Goal: Transaction & Acquisition: Obtain resource

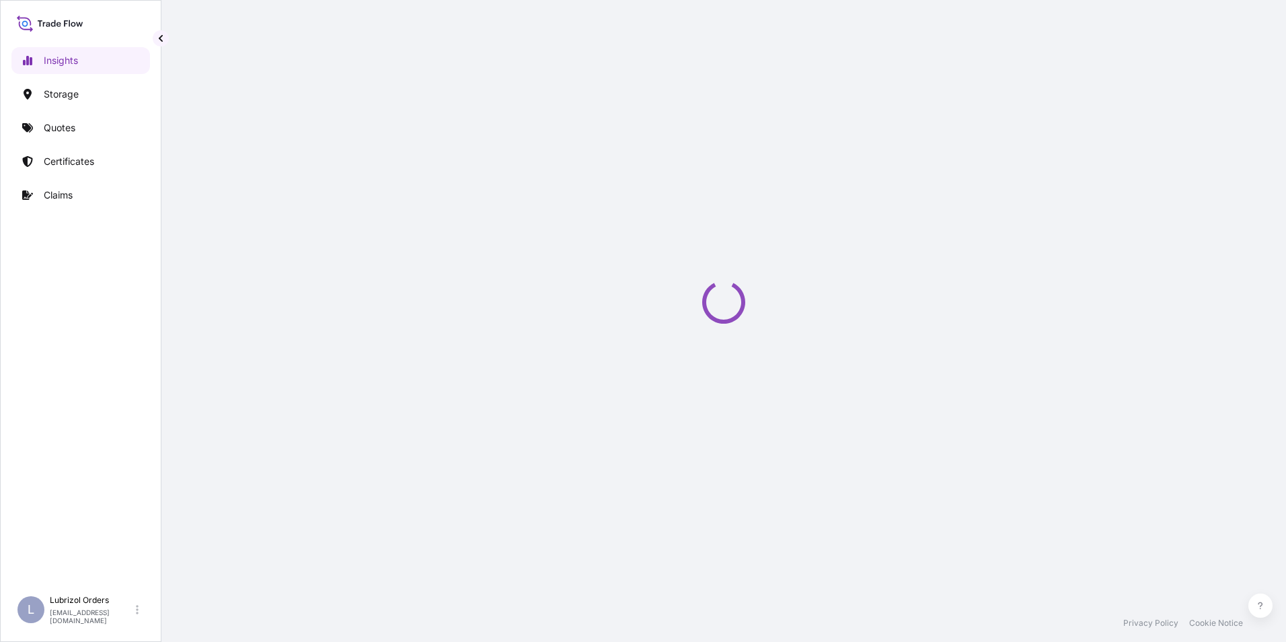
select select "2025"
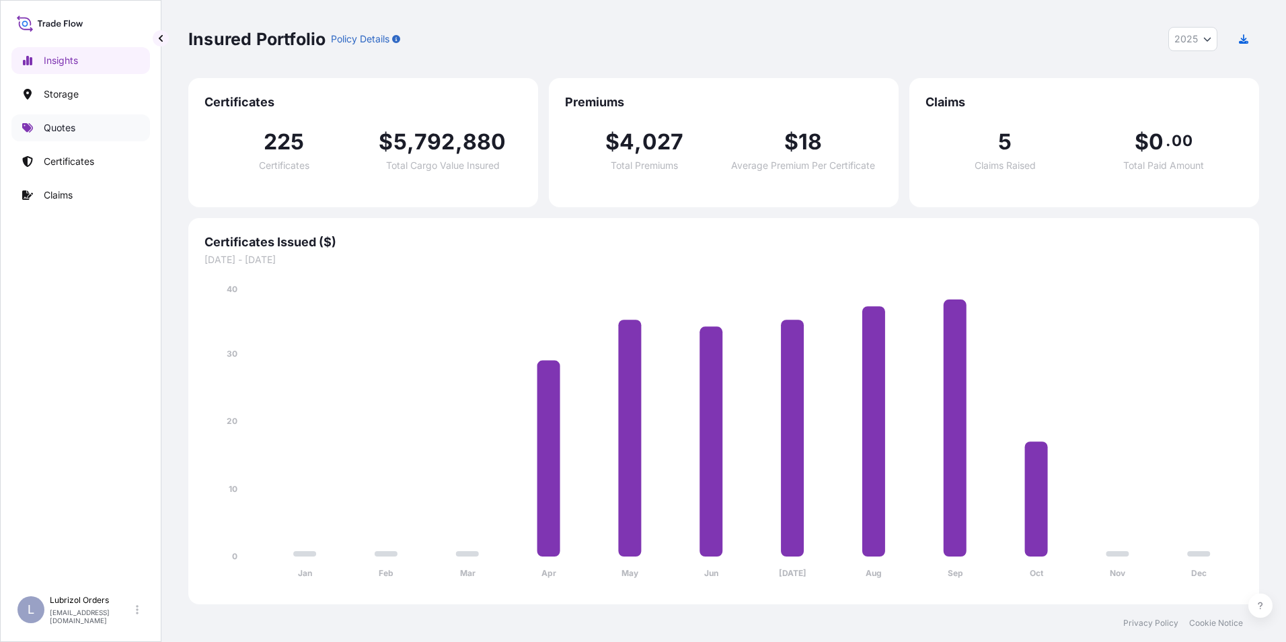
click at [65, 128] on p "Quotes" at bounding box center [60, 127] width 32 height 13
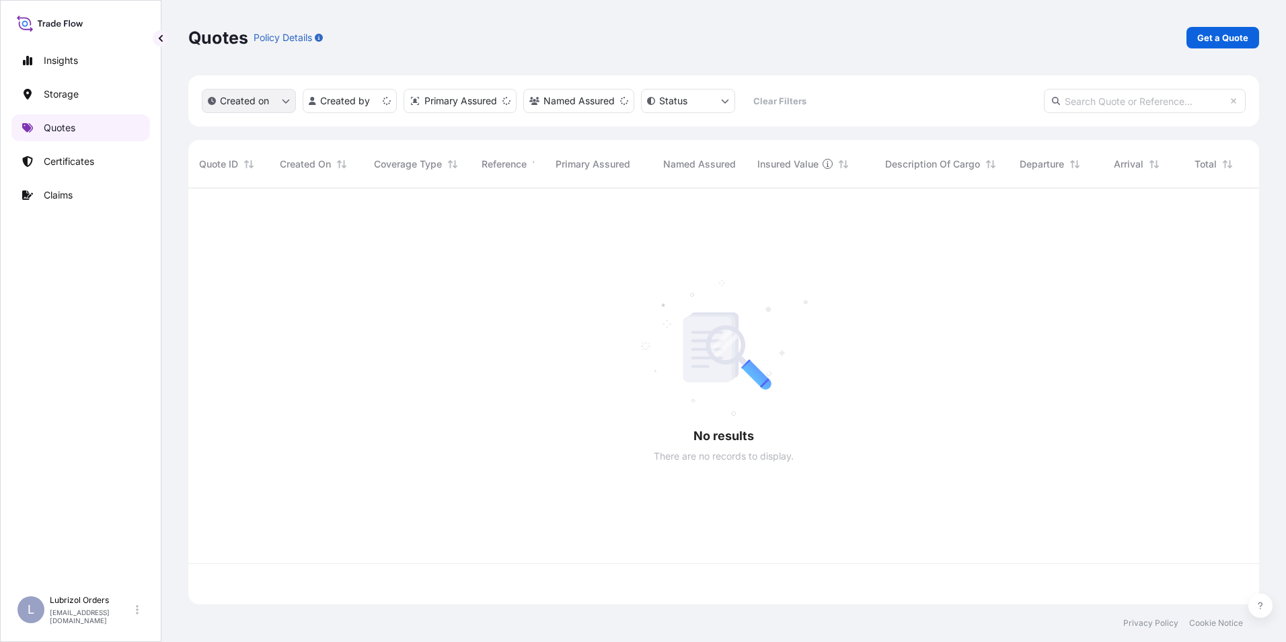
scroll to position [413, 1061]
click at [1226, 37] on p "Get a Quote" at bounding box center [1222, 37] width 51 height 13
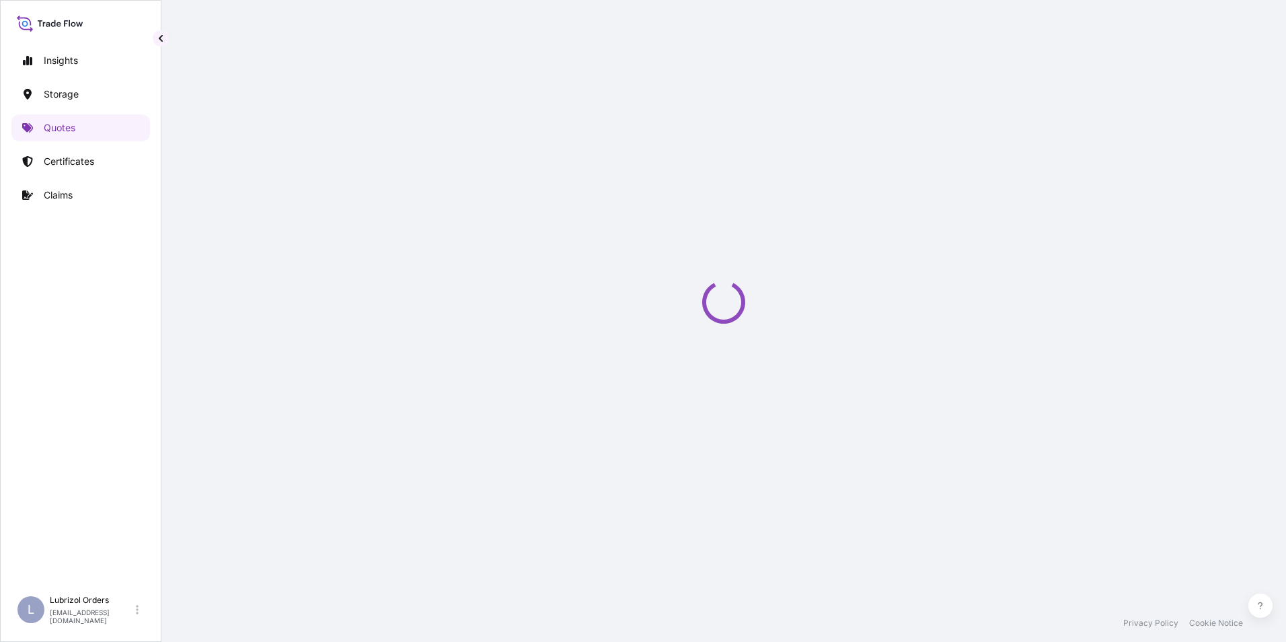
select select "Water"
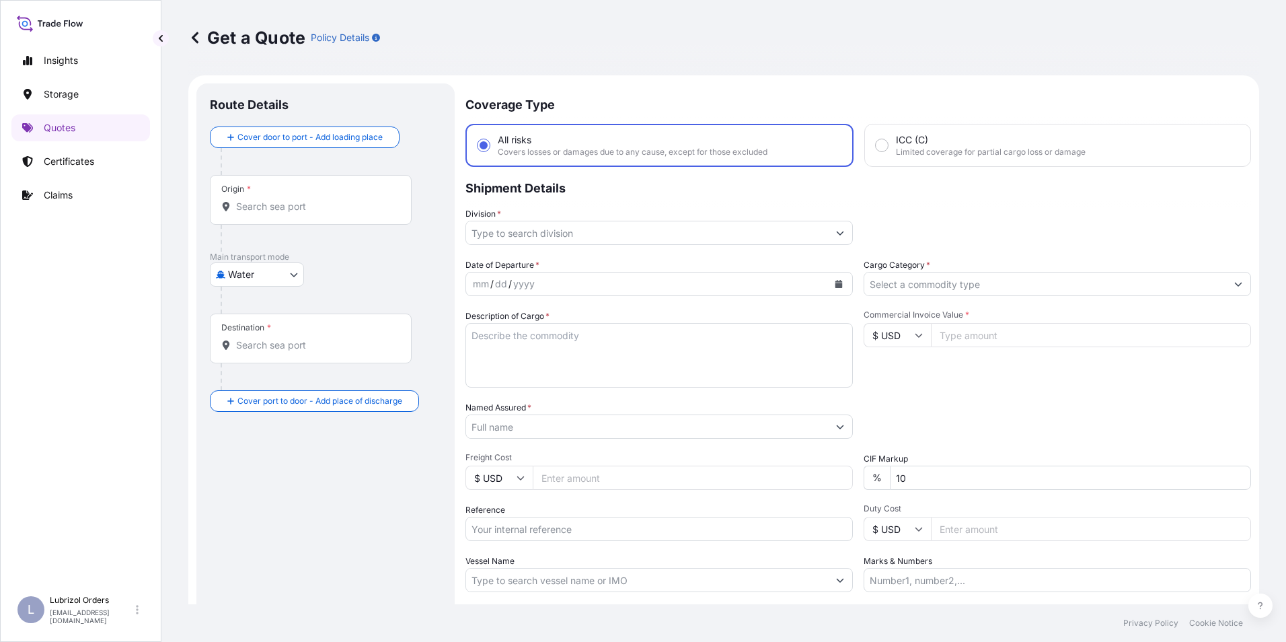
scroll to position [22, 0]
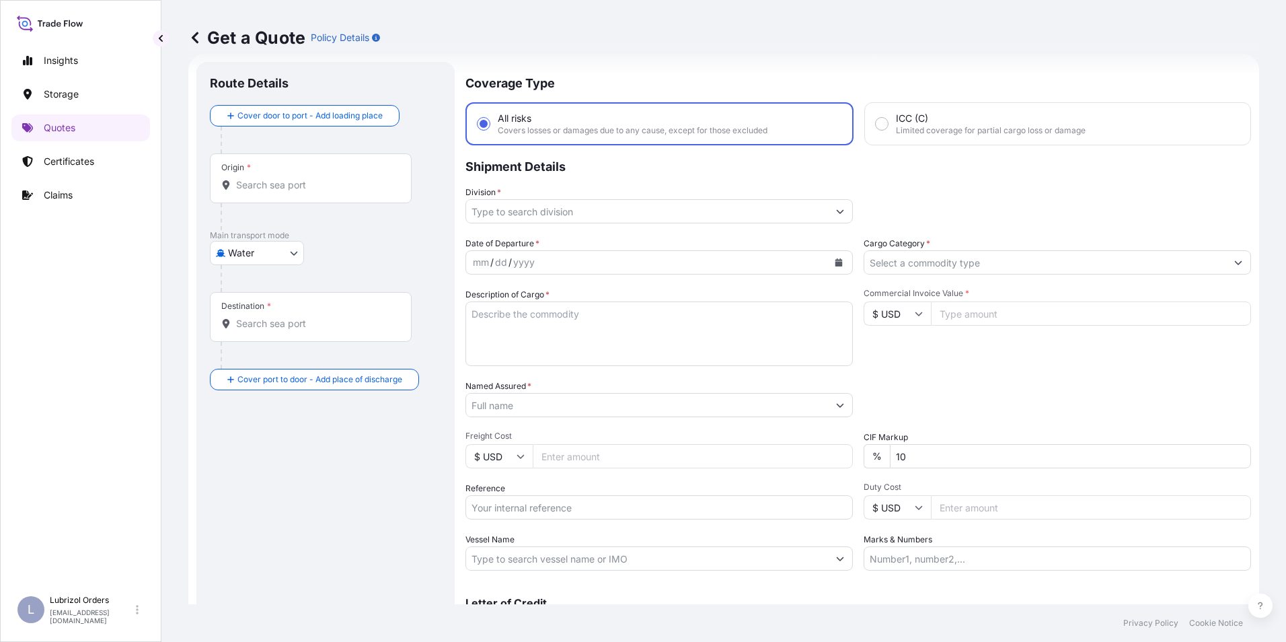
click at [270, 192] on div "Origin *" at bounding box center [311, 178] width 202 height 50
click at [270, 192] on input "Origin *" at bounding box center [315, 184] width 159 height 13
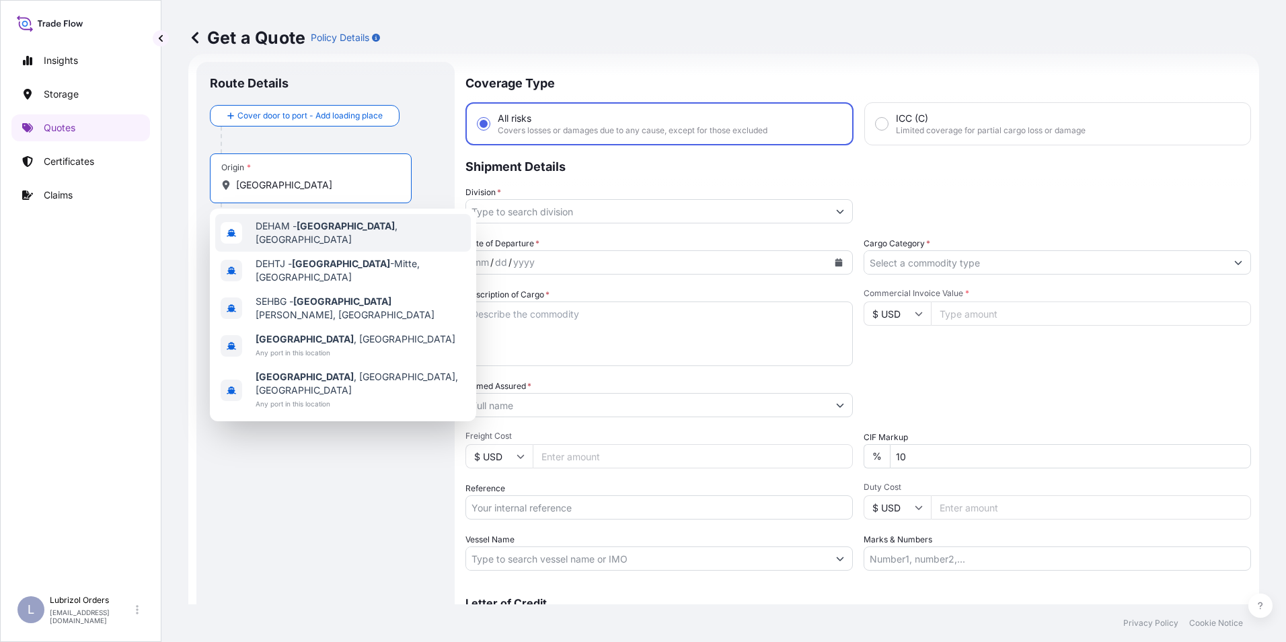
click at [291, 223] on span "DEHAM - [GEOGRAPHIC_DATA] , [GEOGRAPHIC_DATA]" at bounding box center [361, 232] width 210 height 27
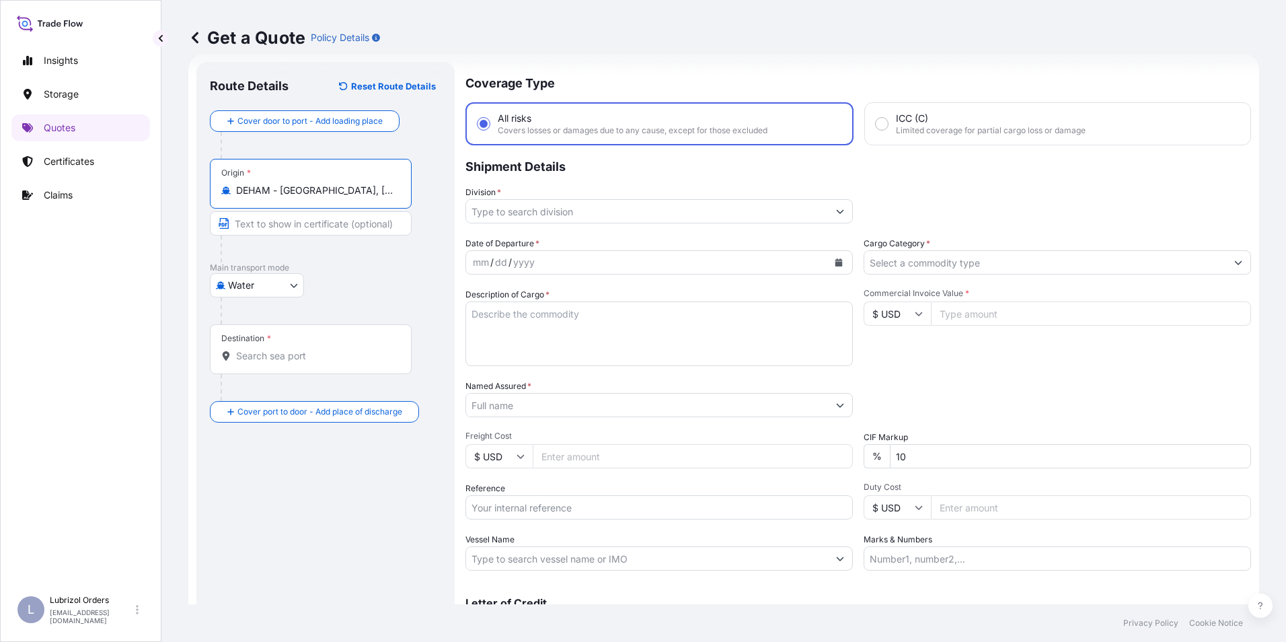
type input "DEHAM - [GEOGRAPHIC_DATA], [GEOGRAPHIC_DATA]"
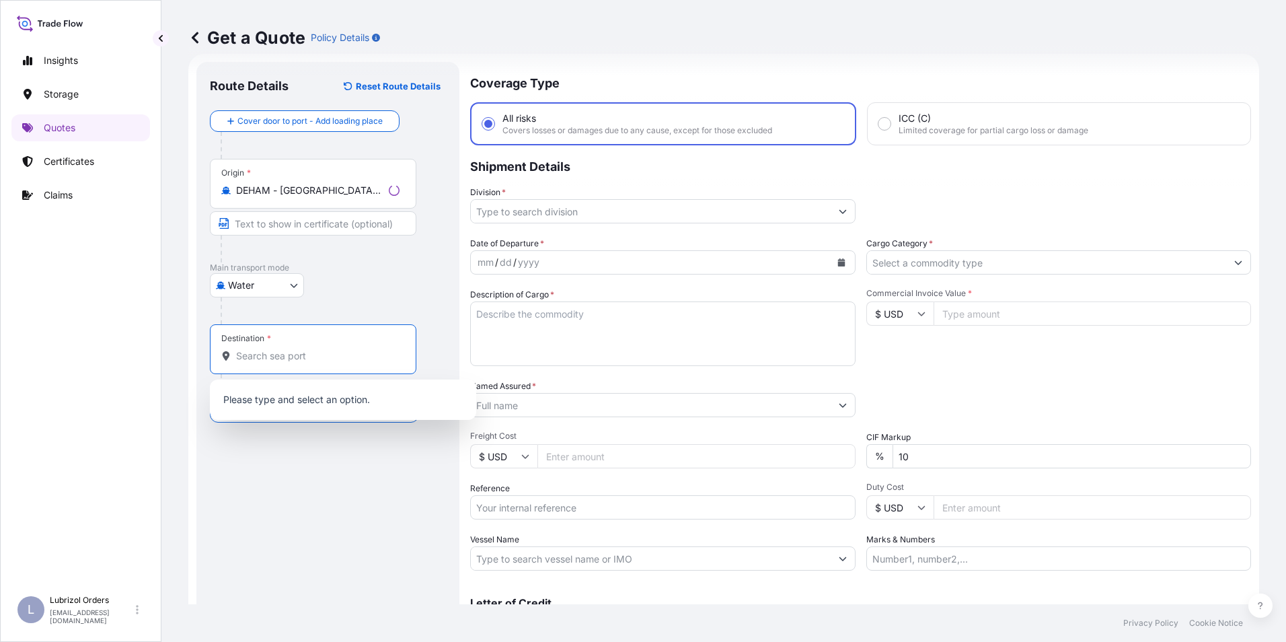
click at [278, 352] on input "Destination *" at bounding box center [317, 355] width 163 height 13
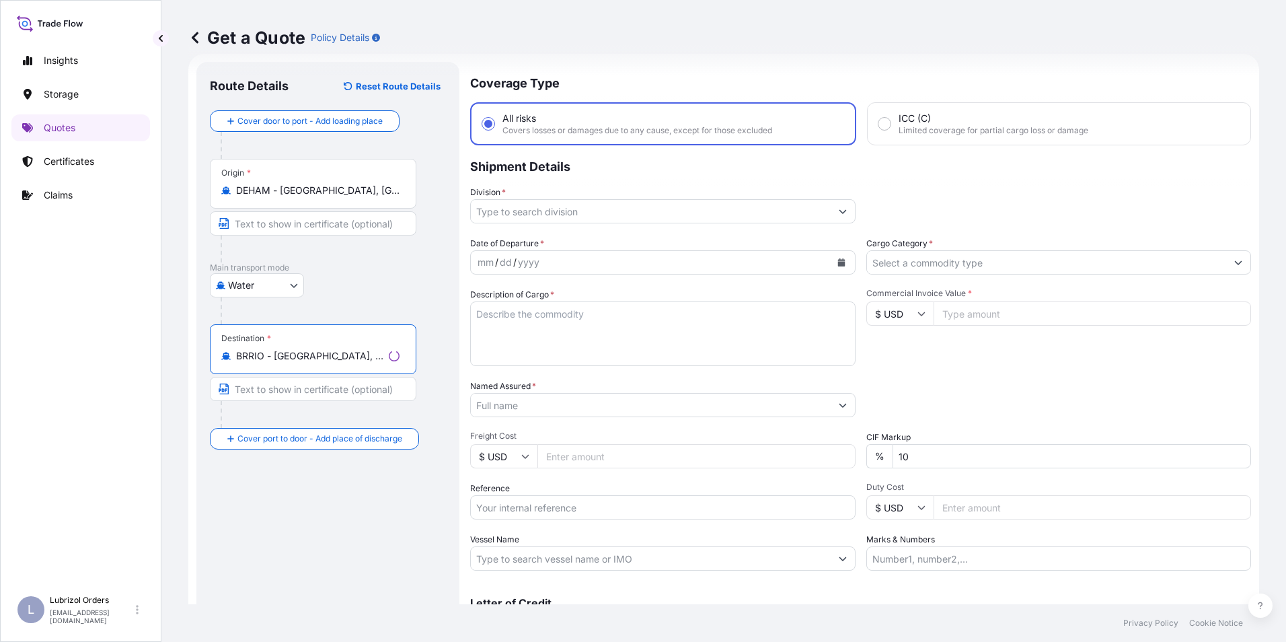
type input "BRRIO - [GEOGRAPHIC_DATA], [GEOGRAPHIC_DATA]"
click at [525, 196] on div "Division *" at bounding box center [662, 205] width 385 height 38
click at [529, 211] on input "Division *" at bounding box center [647, 211] width 362 height 24
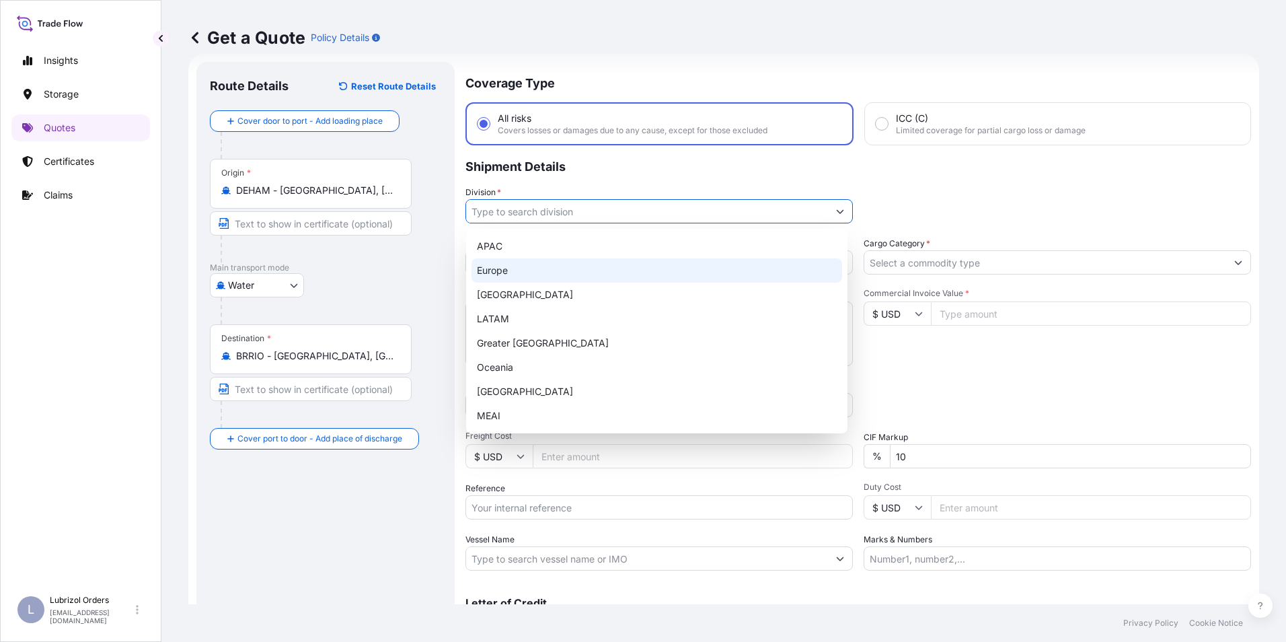
click at [511, 276] on div "Europe" at bounding box center [657, 270] width 371 height 24
type input "Europe"
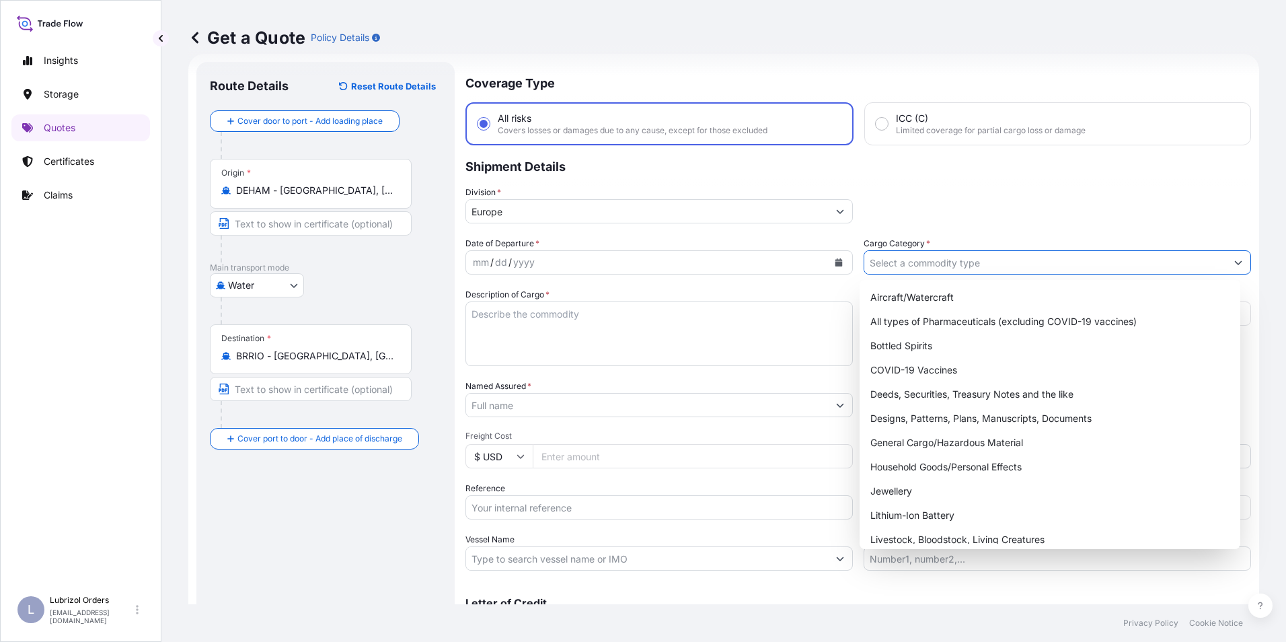
click at [944, 262] on input "Cargo Category *" at bounding box center [1045, 262] width 362 height 24
click at [952, 437] on div "General Cargo/Hazardous Material" at bounding box center [1050, 442] width 371 height 24
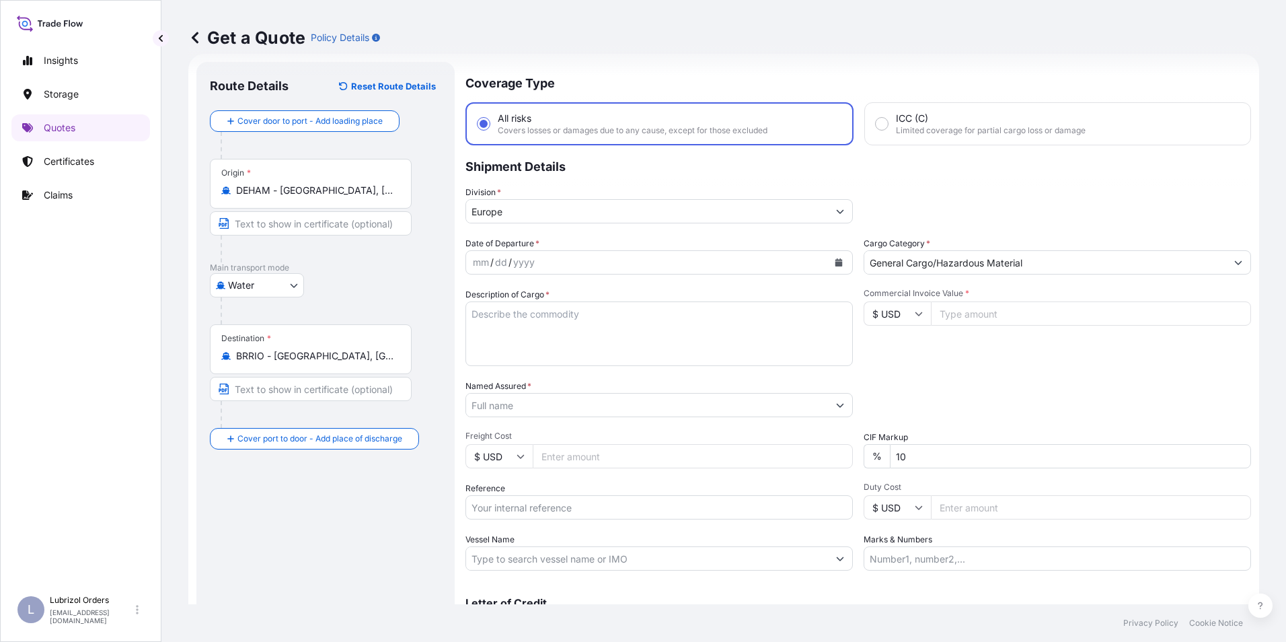
type input "All types of Pharmaceuticals (excluding COVID-19 vaccines)"
click at [890, 315] on input "$ USD" at bounding box center [897, 313] width 67 height 24
click at [891, 355] on div "€ EUR" at bounding box center [892, 351] width 57 height 26
type input "€ EUR"
click at [530, 503] on input "Reference" at bounding box center [658, 507] width 387 height 24
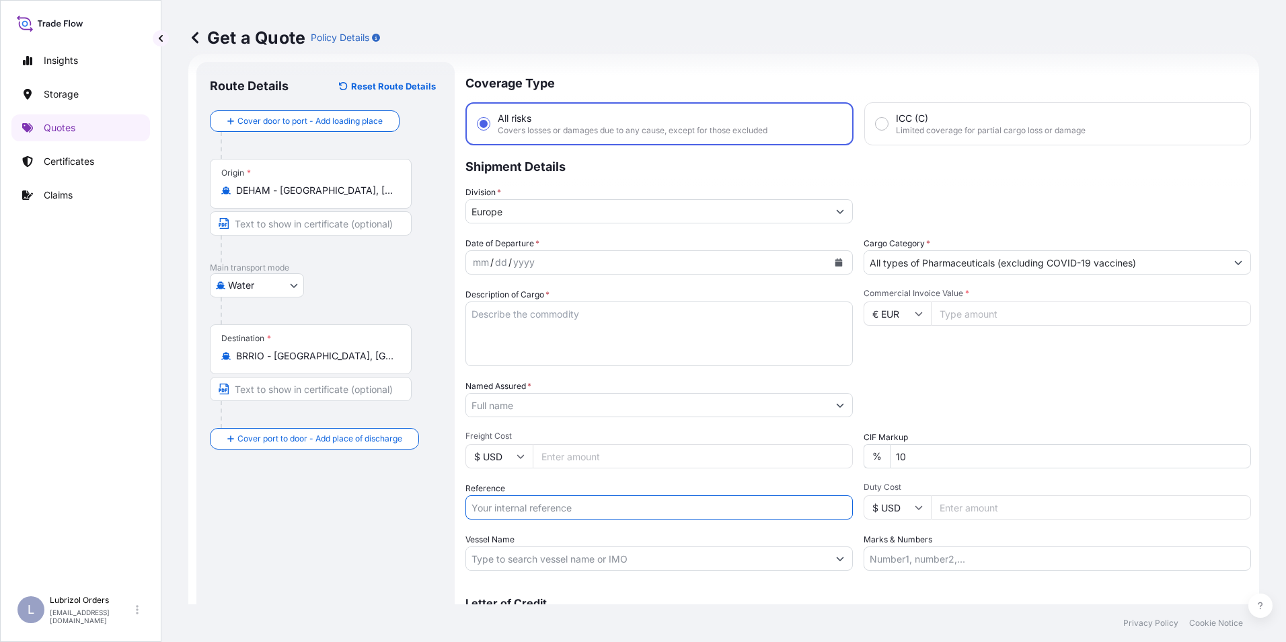
paste input "1155544054"
type input "1155544054"
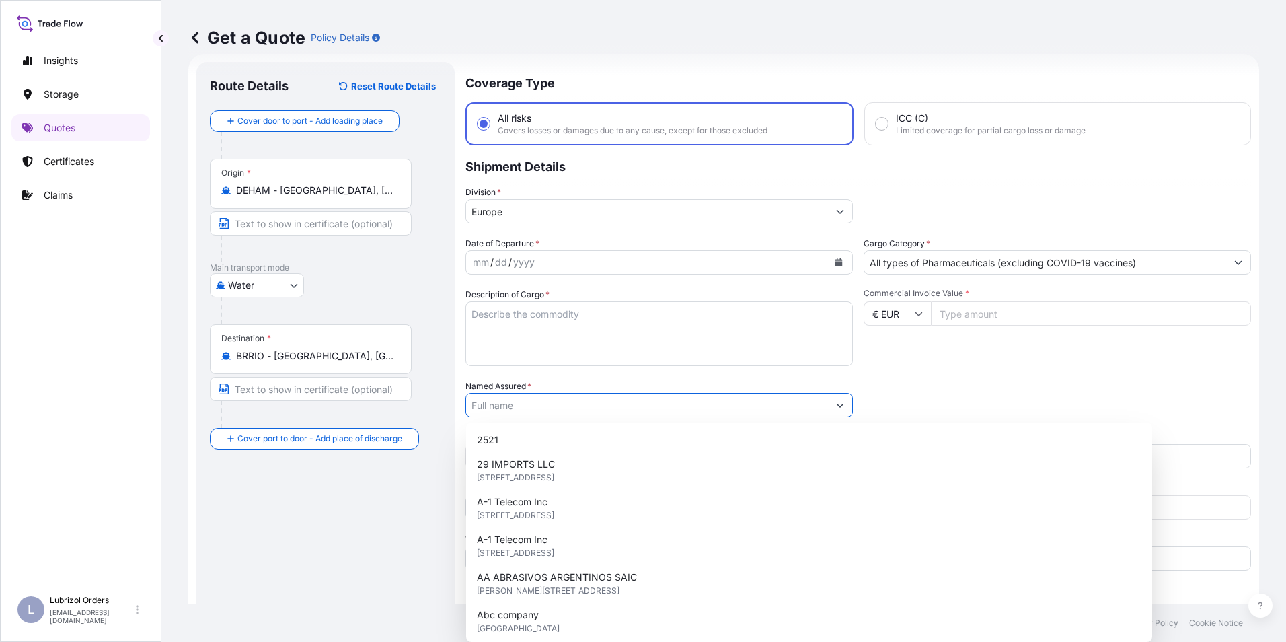
click at [525, 407] on input "Named Assured *" at bounding box center [647, 405] width 362 height 24
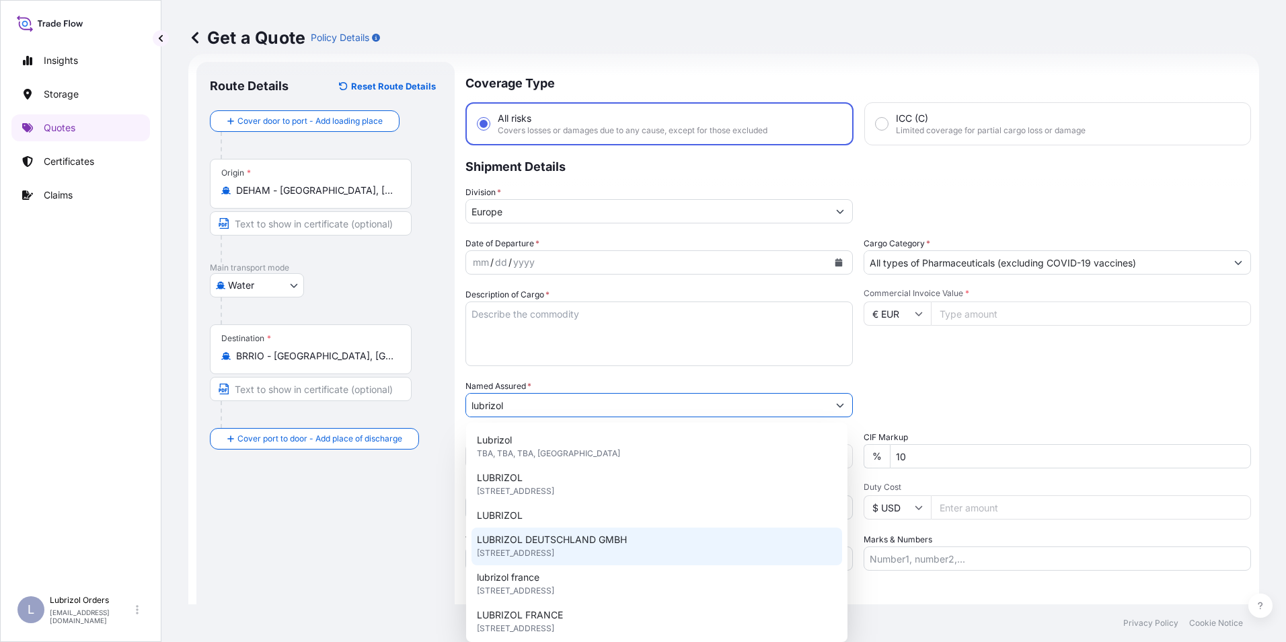
click at [531, 539] on span "LUBRIZOL DEUTSCHLAND GMBH" at bounding box center [552, 539] width 150 height 13
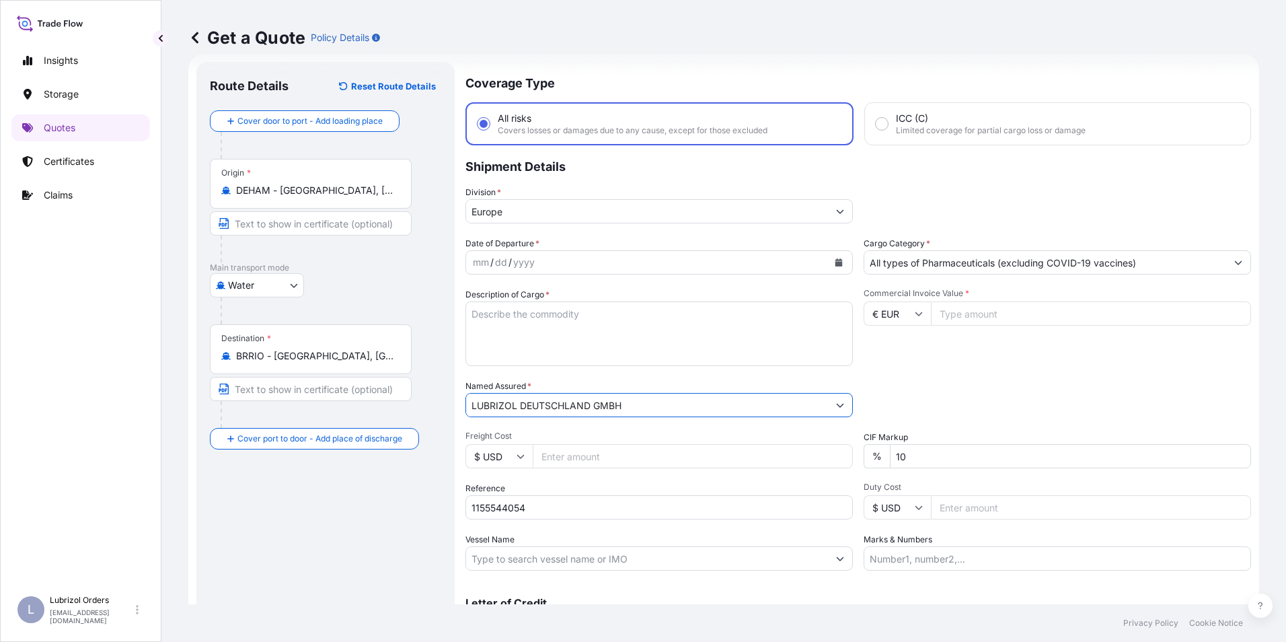
type input "LUBRIZOL DEUTSCHLAND GMBH"
click at [479, 260] on div "mm" at bounding box center [481, 262] width 19 height 16
click at [496, 315] on textarea "Description of Cargo *" at bounding box center [658, 333] width 387 height 65
paste textarea "2 DRUMS OF SKOSANOR(TM) KSP 93 STD BLACK AND YELLOW CL 9 UN 3082 PKG III NCM CO…"
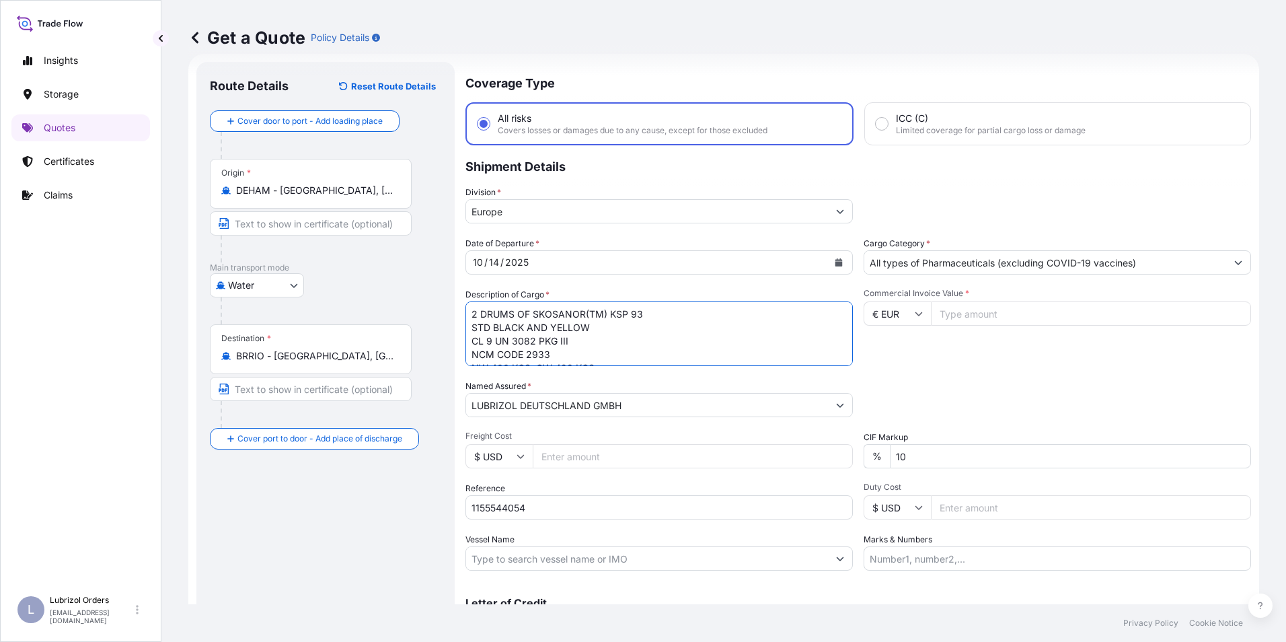
scroll to position [48, 0]
type textarea "2 DRUMS OF SKOSANOR(TM) KSP 93 STD BLACK AND YELLOW CL 9 UN 3082 PKG III NCM CO…"
click at [993, 313] on input "Commercial Invoice Value *" at bounding box center [1091, 313] width 320 height 24
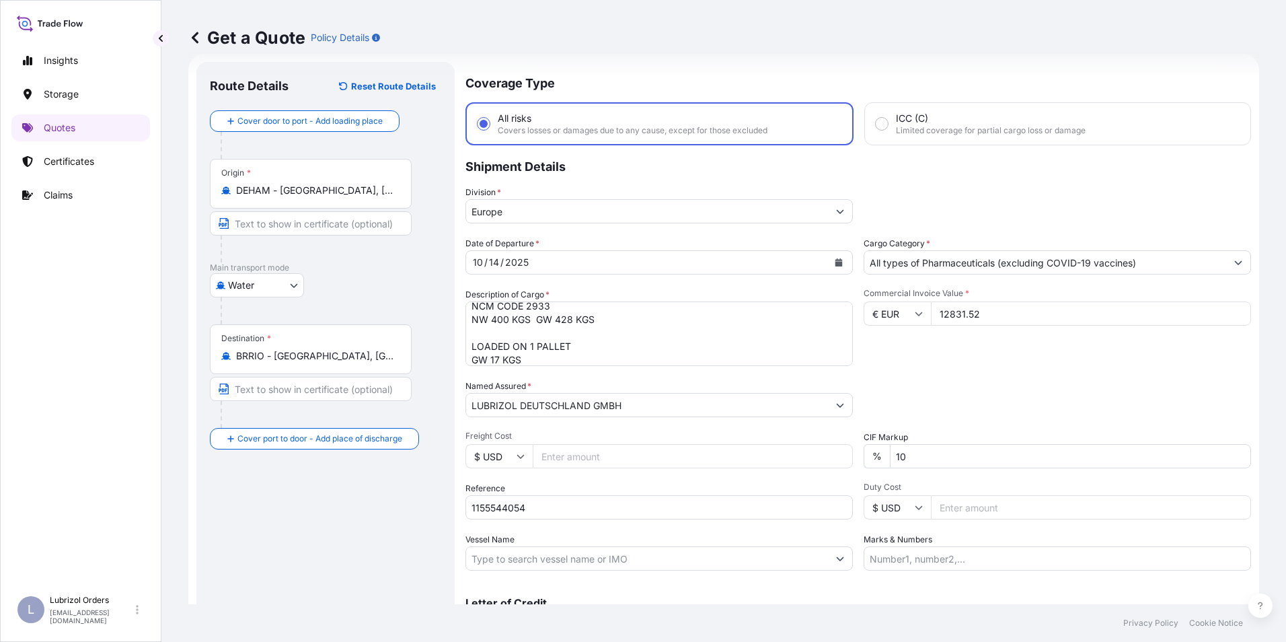
type input "12831.52"
click at [944, 357] on div "Commercial Invoice Value * € EUR 12831.52" at bounding box center [1057, 327] width 387 height 78
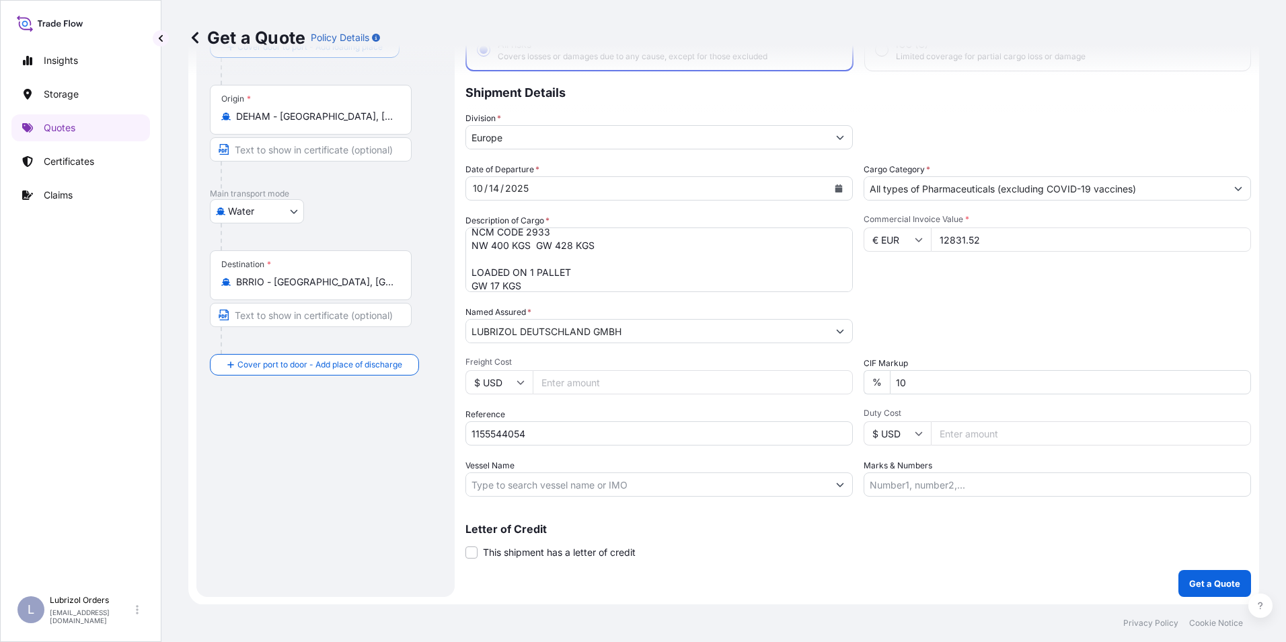
scroll to position [96, 0]
click at [1195, 583] on p "Get a Quote" at bounding box center [1214, 582] width 51 height 13
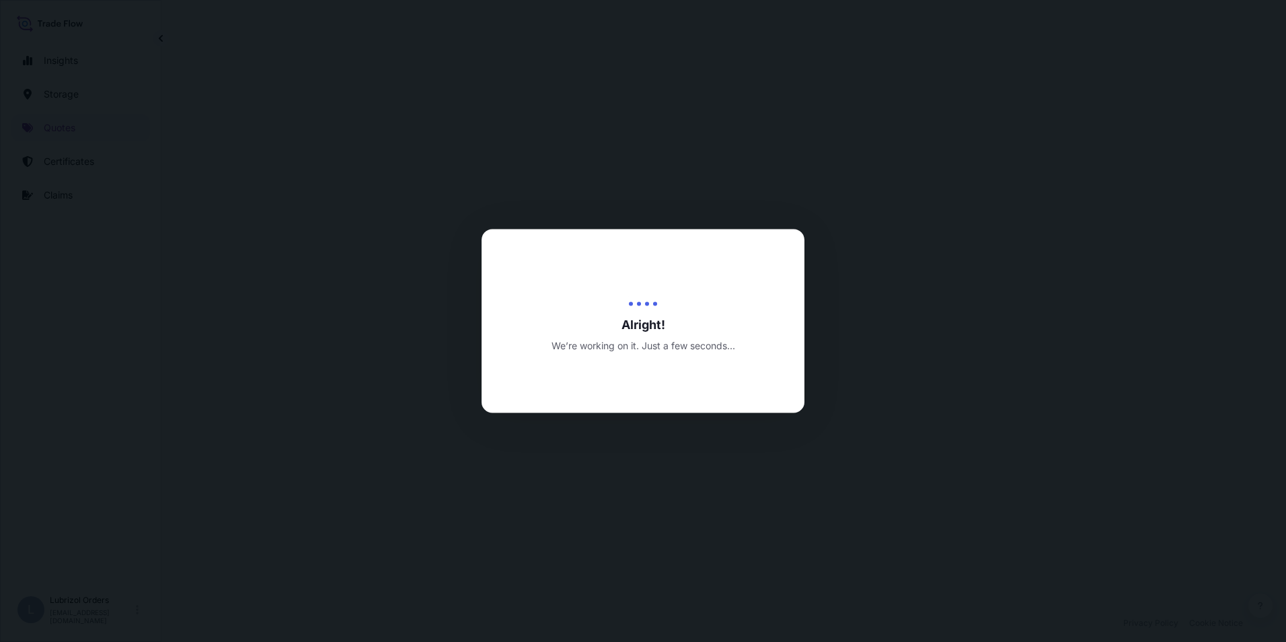
select select "Water"
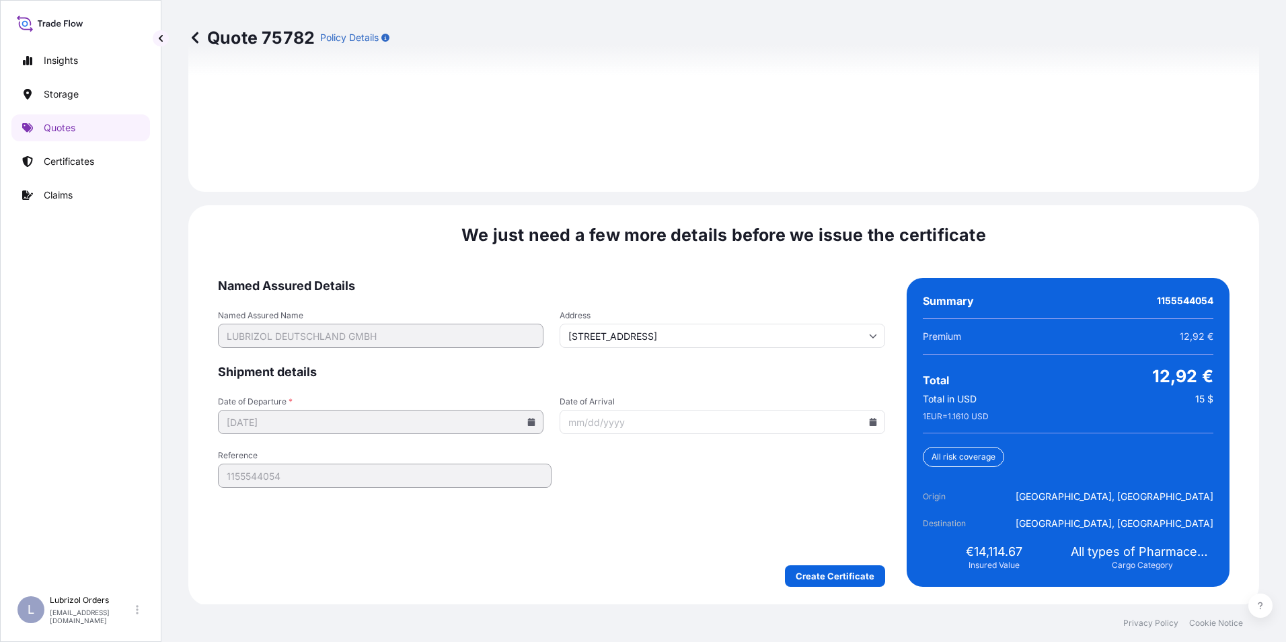
scroll to position [1924, 0]
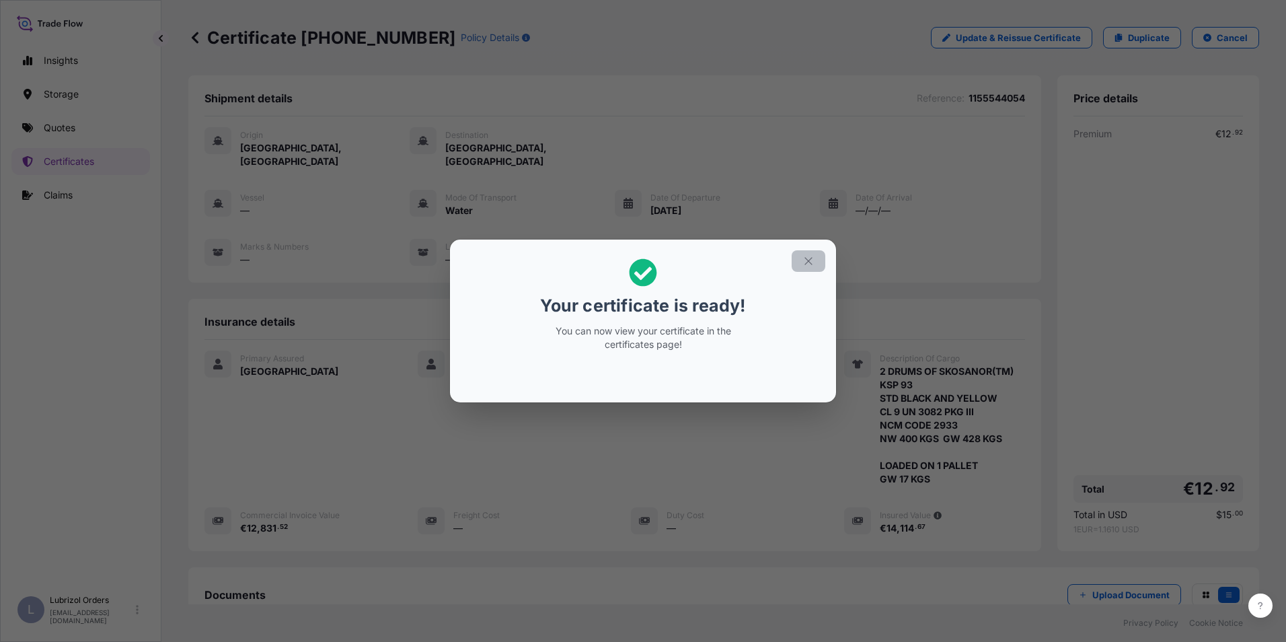
click at [810, 262] on icon "button" at bounding box center [807, 260] width 7 height 7
